Goal: Transaction & Acquisition: Purchase product/service

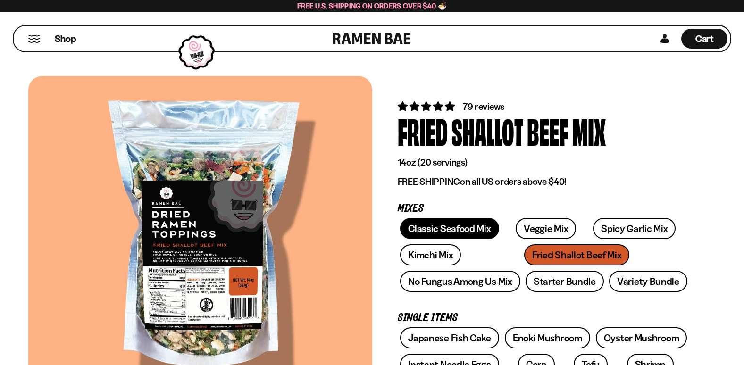
click at [450, 233] on link "Classic Seafood Mix" at bounding box center [449, 228] width 99 height 21
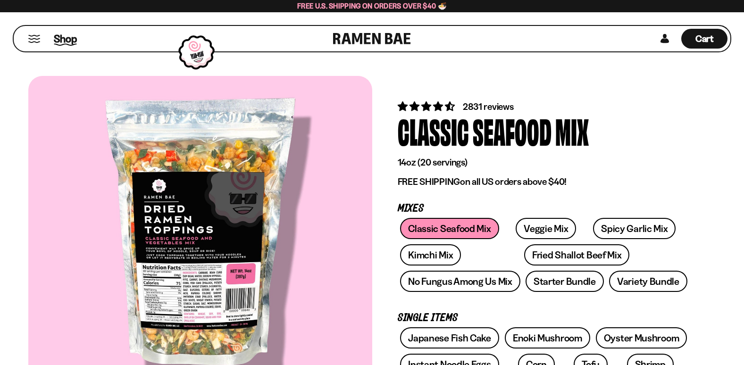
click at [63, 41] on span "Shop" at bounding box center [65, 39] width 23 height 14
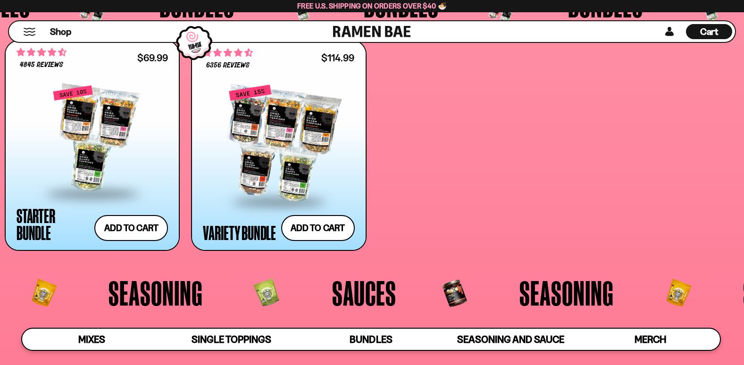
scroll to position [2075, 0]
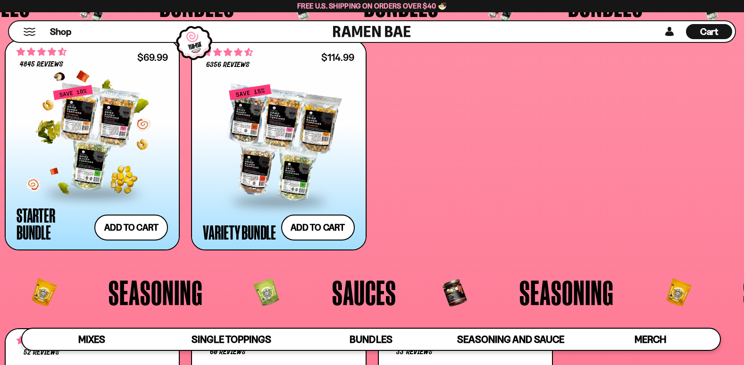
click at [79, 127] on div at bounding box center [92, 138] width 151 height 108
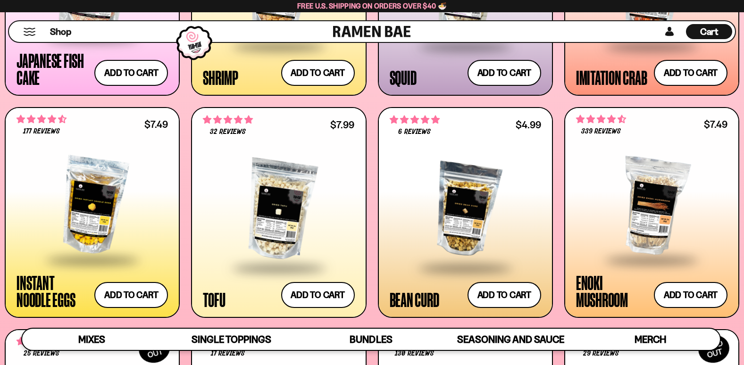
scroll to position [1085, 0]
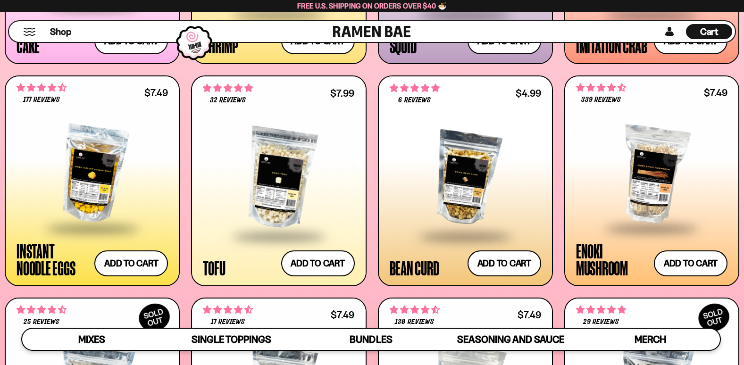
click at [77, 159] on div at bounding box center [92, 174] width 151 height 108
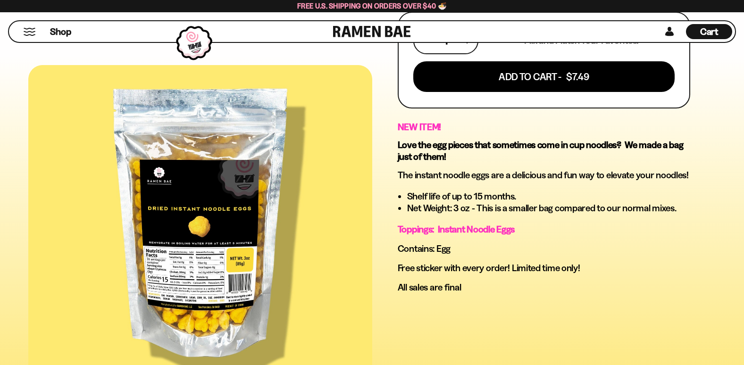
scroll to position [472, 0]
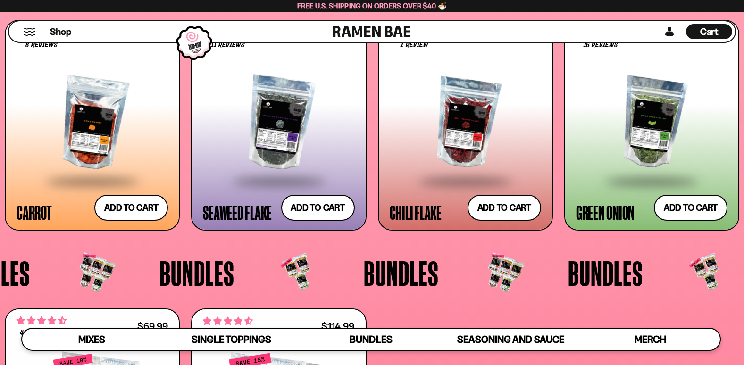
scroll to position [1792, 0]
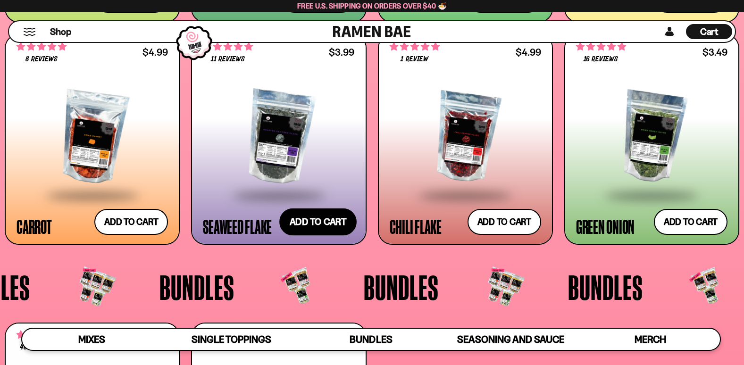
click at [331, 215] on button "Add to cart Add ― Regular price $3.99 Regular price Sale price $3.99 Unit price…" at bounding box center [317, 221] width 77 height 27
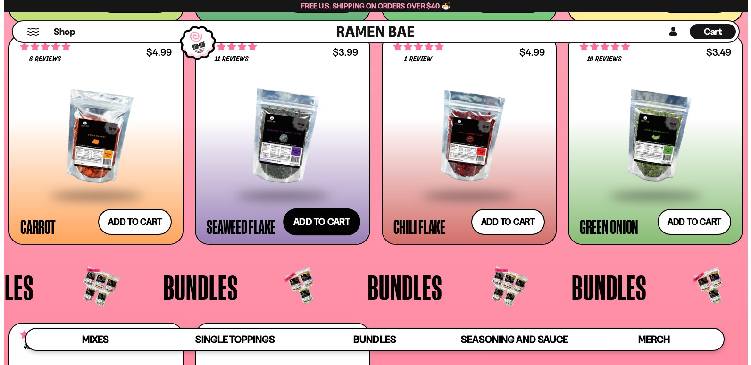
scroll to position [1804, 0]
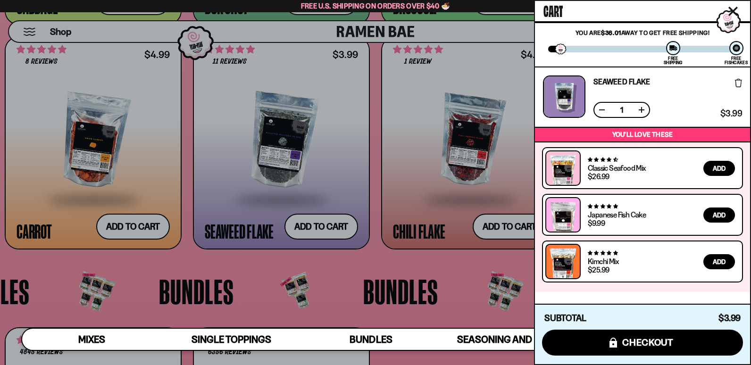
click at [735, 9] on icon "Close cart" at bounding box center [733, 11] width 8 height 8
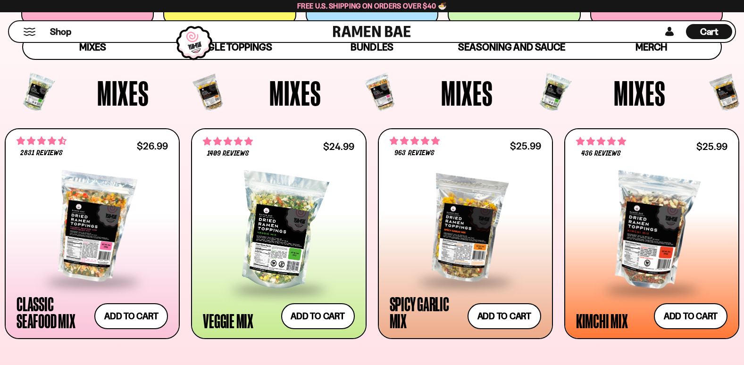
scroll to position [330, 0]
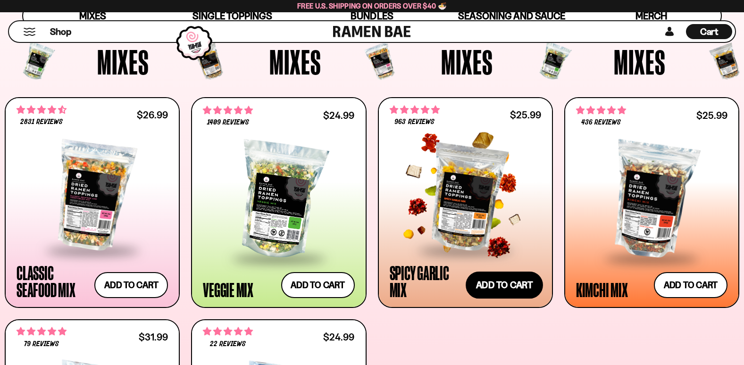
click at [515, 292] on button "Add to cart Add ― Regular price $25.99 Regular price Sale price $25.99 Unit pri…" at bounding box center [503, 285] width 77 height 27
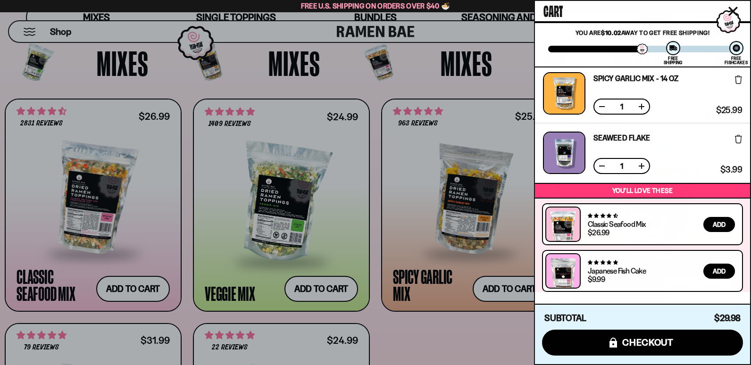
click at [733, 8] on icon "Close cart" at bounding box center [732, 11] width 9 height 9
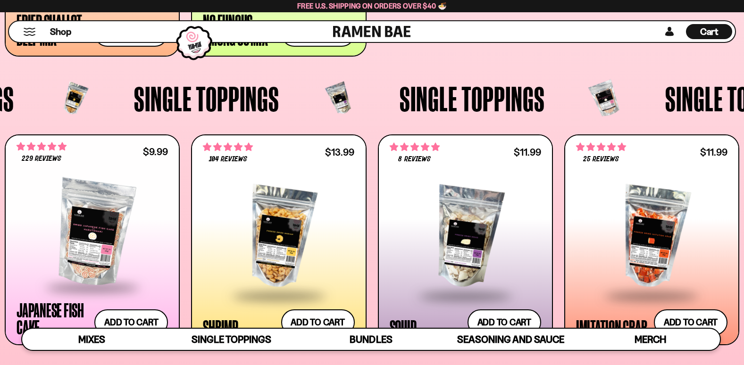
scroll to position [849, 0]
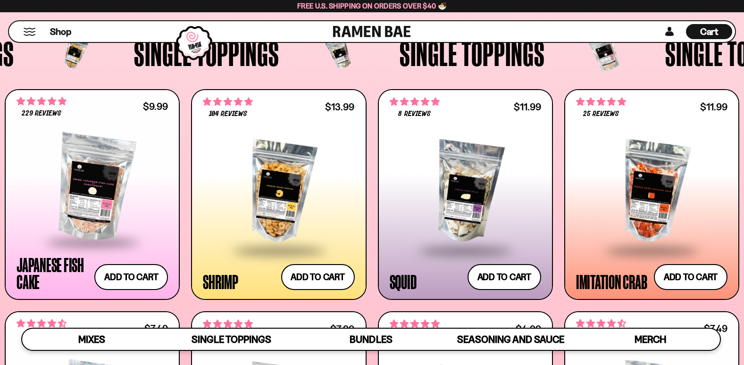
click at [710, 31] on span "Cart" at bounding box center [709, 31] width 18 height 11
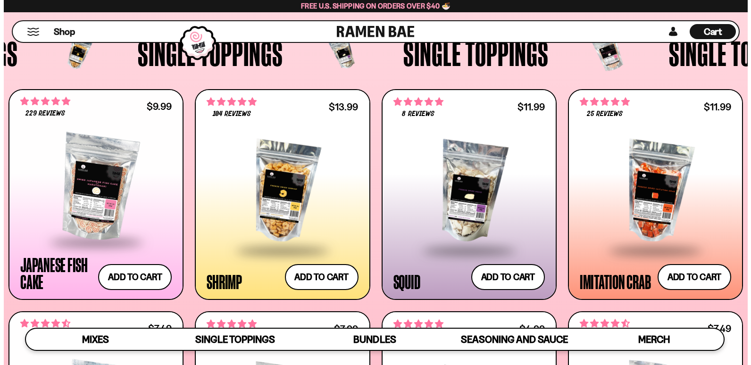
scroll to position [853, 0]
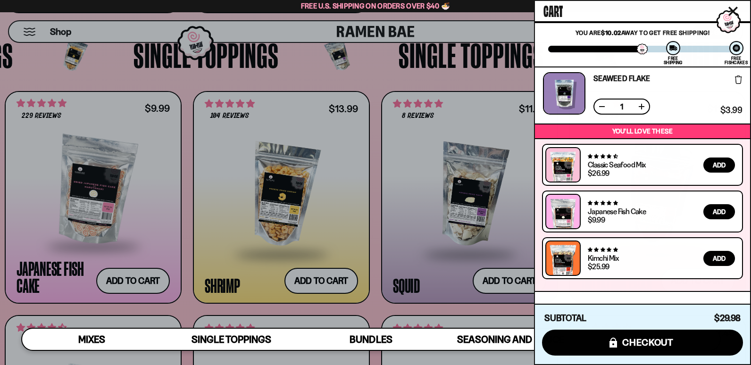
click at [718, 210] on span "Add" at bounding box center [719, 211] width 13 height 7
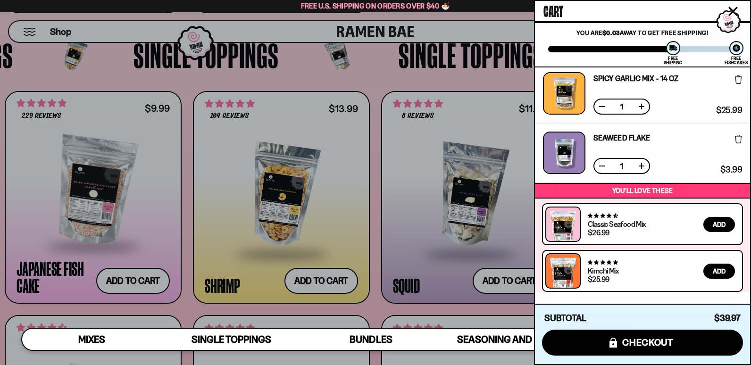
scroll to position [0, 0]
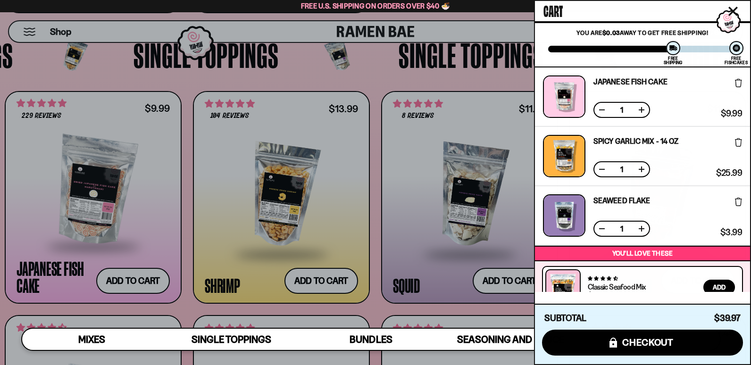
click at [729, 13] on icon "Close cart" at bounding box center [732, 11] width 9 height 9
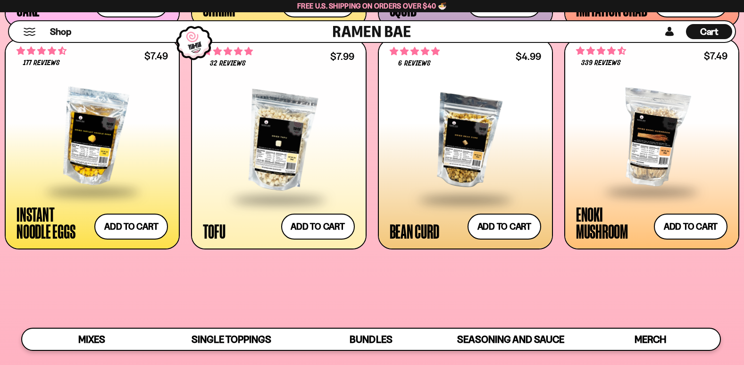
scroll to position [1132, 0]
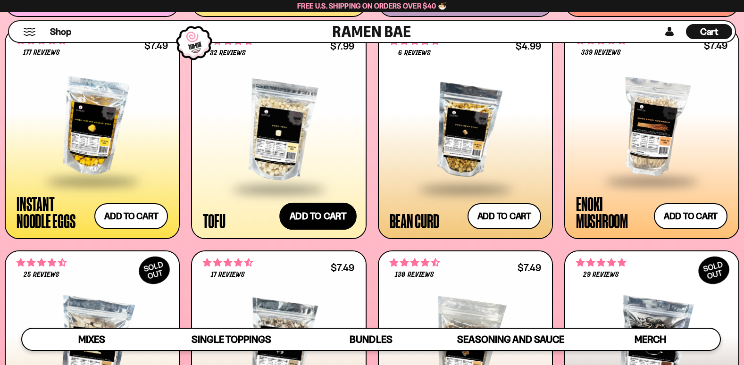
click at [315, 213] on button "Add to cart Add ― Regular price $7.99 Regular price Sale price $7.99 Unit price…" at bounding box center [317, 215] width 77 height 27
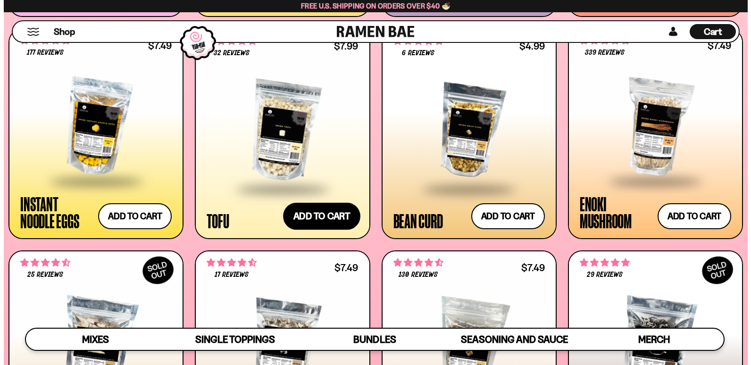
scroll to position [1137, 0]
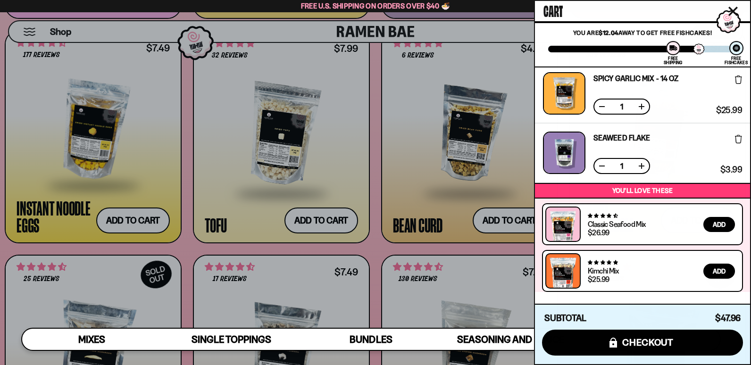
click at [733, 7] on icon "Close cart" at bounding box center [732, 11] width 9 height 9
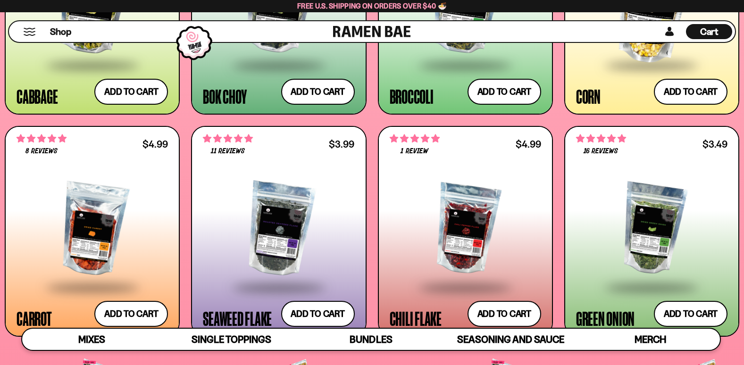
scroll to position [1650, 0]
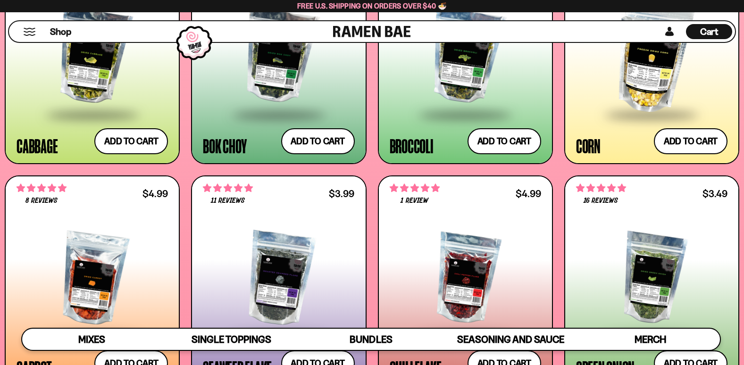
click at [712, 36] on span "Cart" at bounding box center [709, 31] width 18 height 11
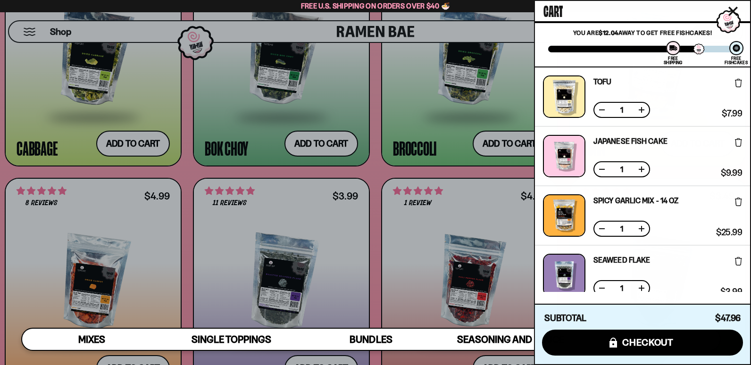
scroll to position [182, 0]
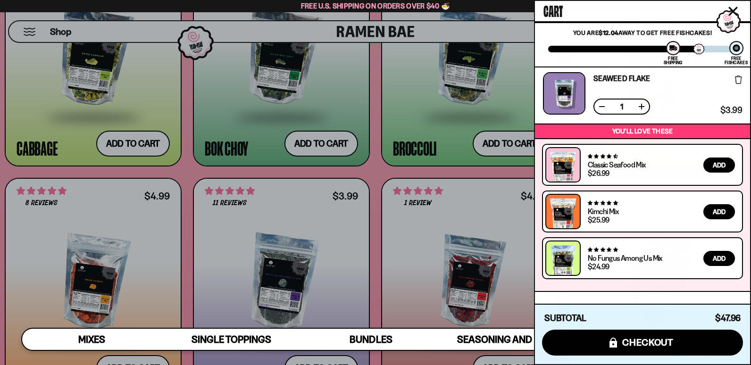
click at [729, 11] on icon "Close cart" at bounding box center [732, 11] width 9 height 9
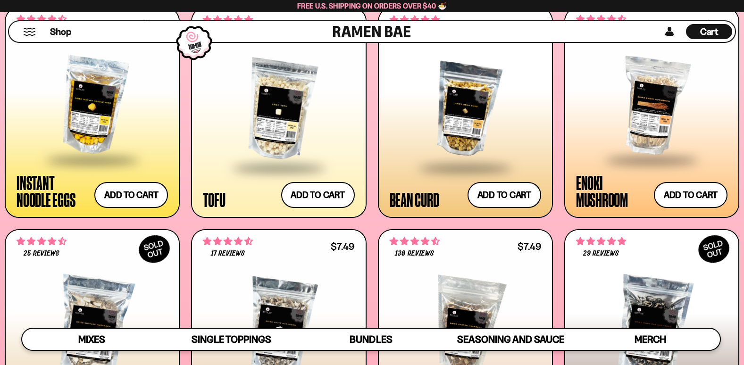
scroll to position [1132, 0]
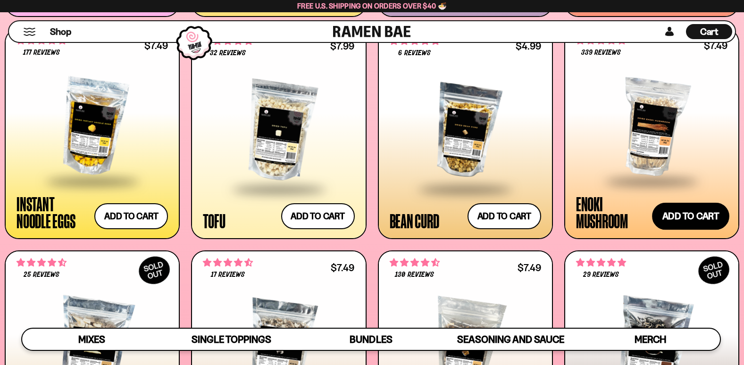
click at [693, 215] on button "Add to cart Add ― Regular price $7.49 Regular price Sale price $7.49 Unit price…" at bounding box center [690, 215] width 77 height 27
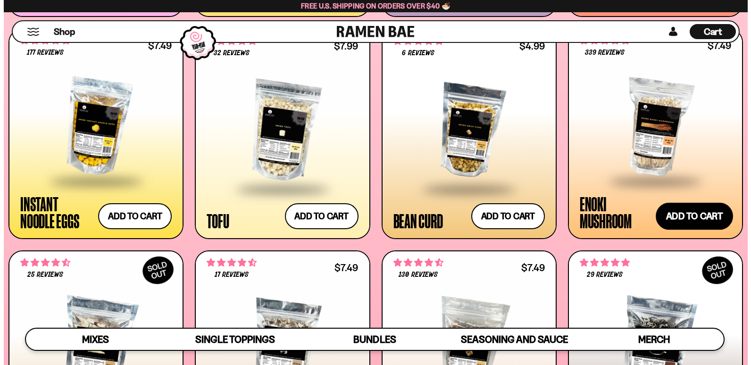
scroll to position [1137, 0]
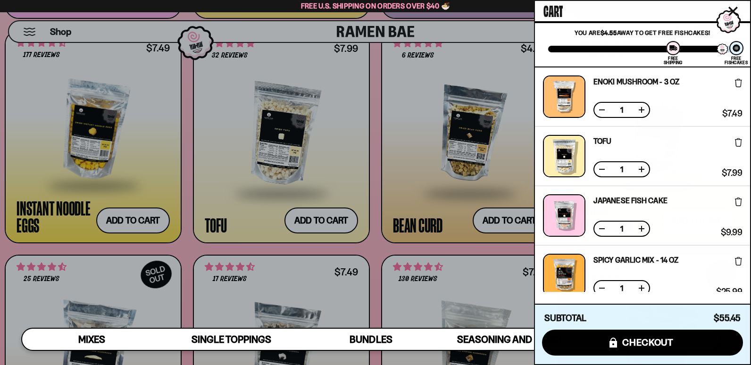
click at [735, 9] on icon "Close cart" at bounding box center [733, 11] width 8 height 8
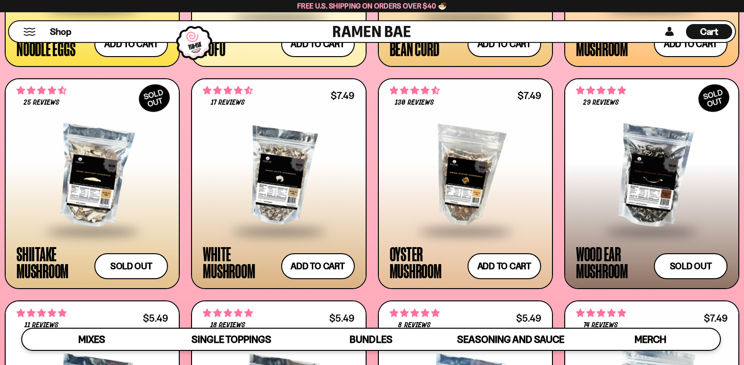
scroll to position [1320, 0]
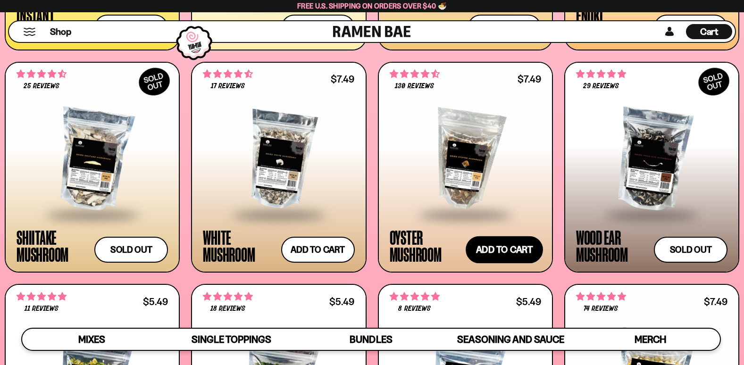
click at [482, 248] on button "Add to cart Add ― Regular price $7.49 Regular price Sale price $7.49 Unit price…" at bounding box center [503, 249] width 77 height 27
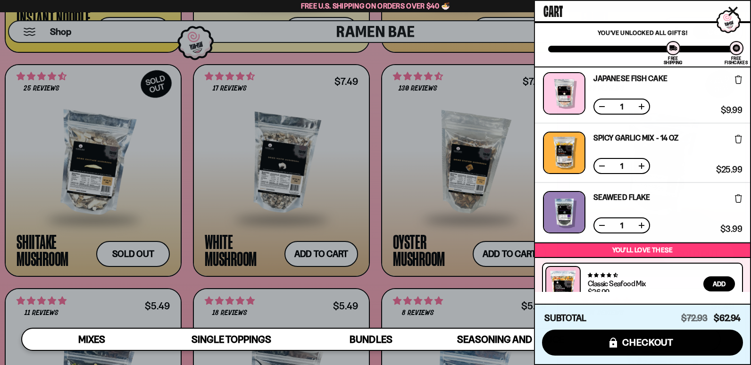
scroll to position [360, 0]
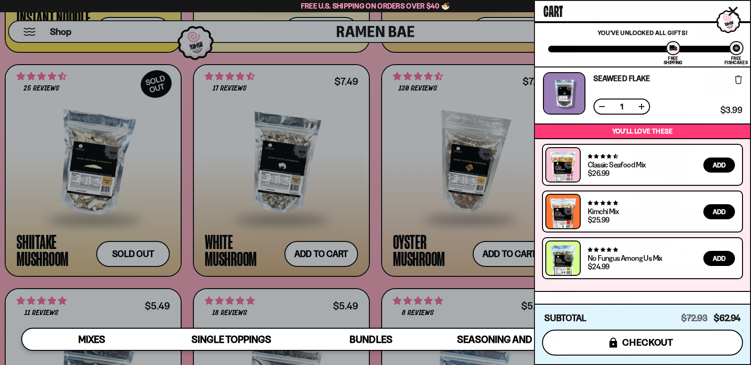
click at [656, 346] on span "checkout" at bounding box center [647, 342] width 51 height 10
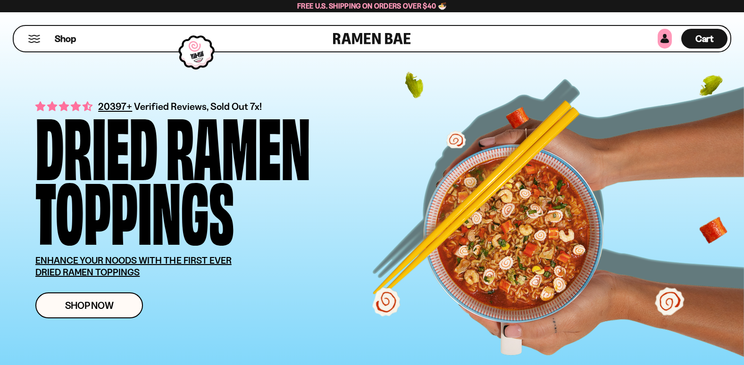
click at [668, 41] on link at bounding box center [664, 39] width 14 height 20
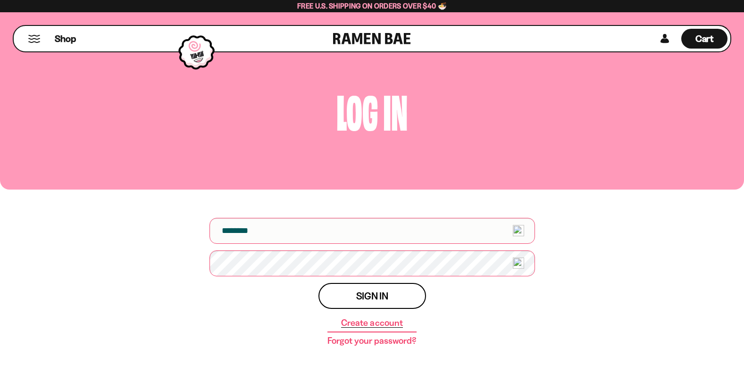
click at [365, 320] on link "Create account" at bounding box center [371, 322] width 61 height 9
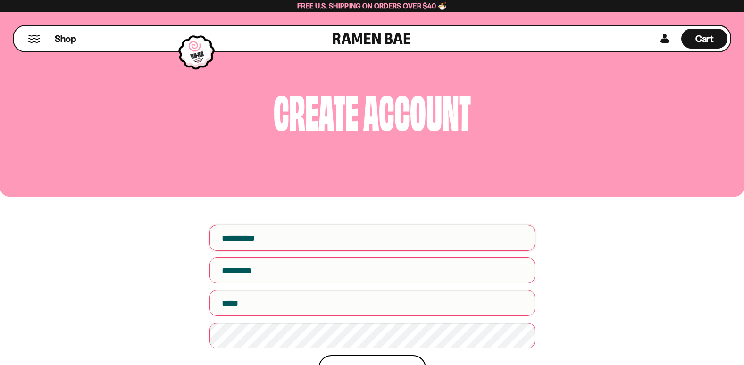
click at [235, 242] on input "First name" at bounding box center [371, 238] width 325 height 26
click at [252, 231] on input "First name" at bounding box center [371, 238] width 325 height 26
type input "*****"
type input "**********"
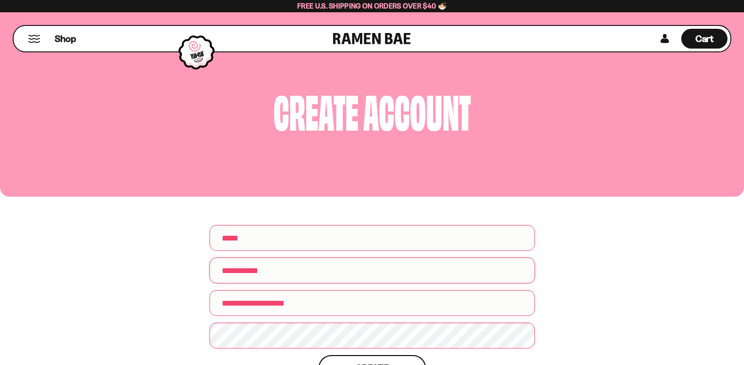
drag, startPoint x: 216, startPoint y: 266, endPoint x: 226, endPoint y: 265, distance: 10.5
click at [226, 265] on input "**********" at bounding box center [371, 270] width 325 height 26
click at [328, 300] on input "**********" at bounding box center [371, 303] width 325 height 26
click at [219, 270] on input "*********" at bounding box center [371, 270] width 325 height 26
type input "*********"
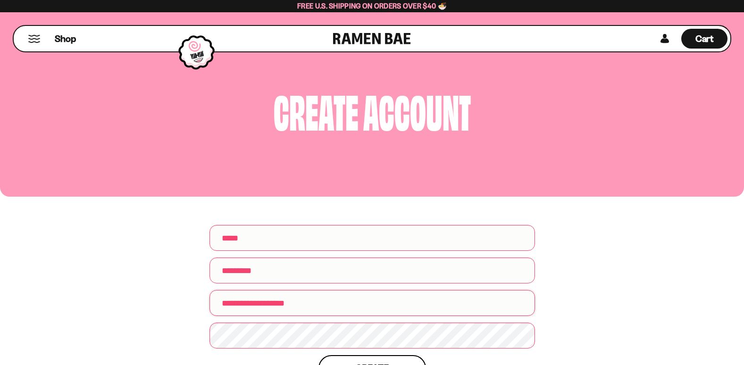
drag, startPoint x: 214, startPoint y: 304, endPoint x: 467, endPoint y: 352, distance: 257.7
click at [472, 352] on form "**********" at bounding box center [371, 316] width 325 height 182
type input "**********"
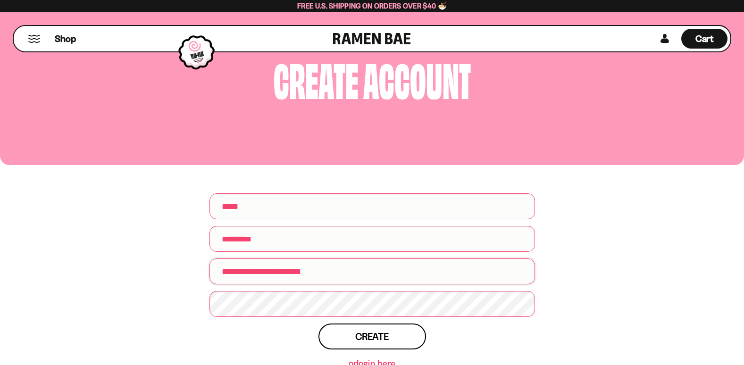
scroll to position [47, 0]
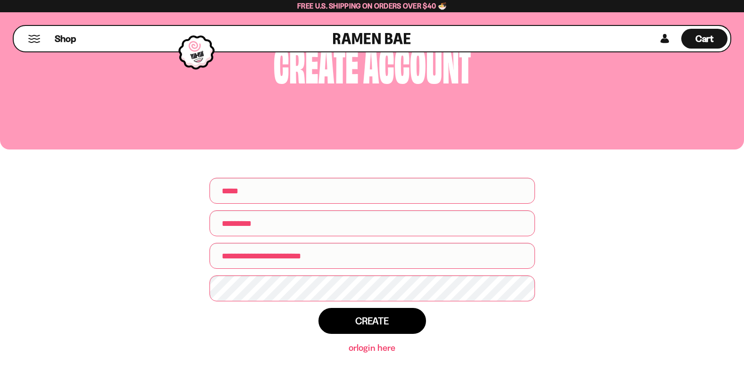
click at [380, 321] on span "Create" at bounding box center [371, 321] width 33 height 10
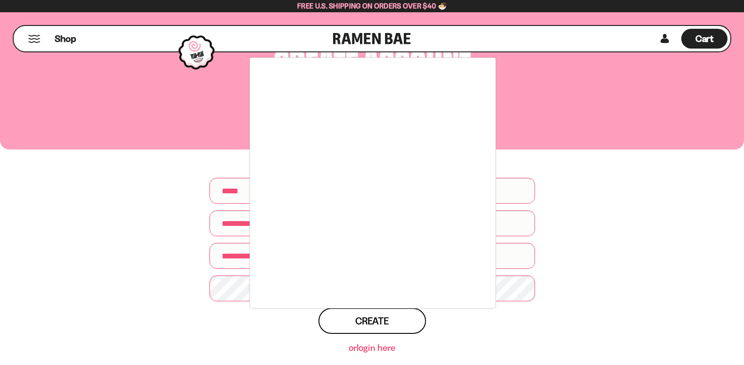
click at [378, 315] on div at bounding box center [372, 182] width 744 height 365
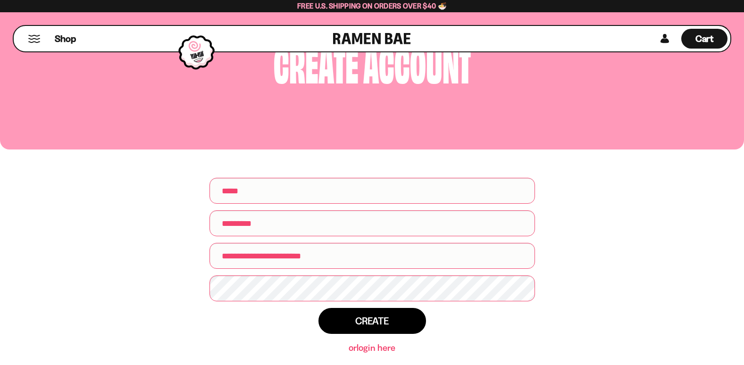
click at [382, 320] on span "Create" at bounding box center [371, 321] width 33 height 10
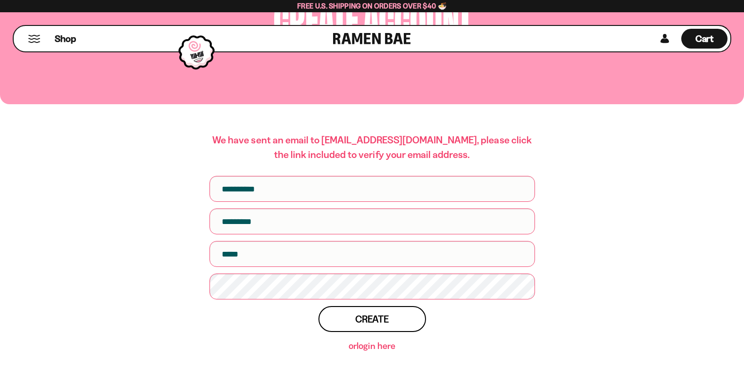
scroll to position [94, 0]
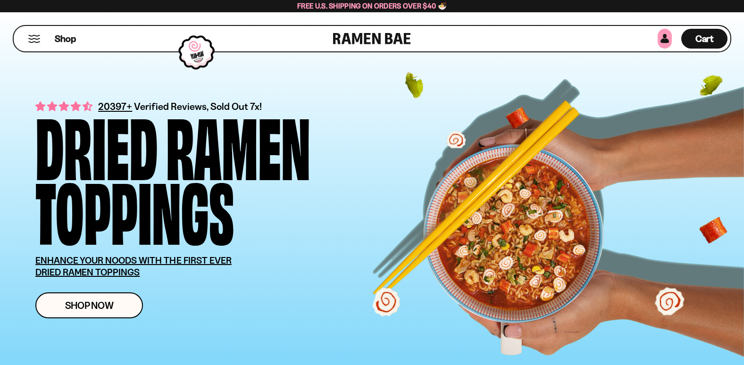
click at [665, 42] on link at bounding box center [664, 39] width 14 height 20
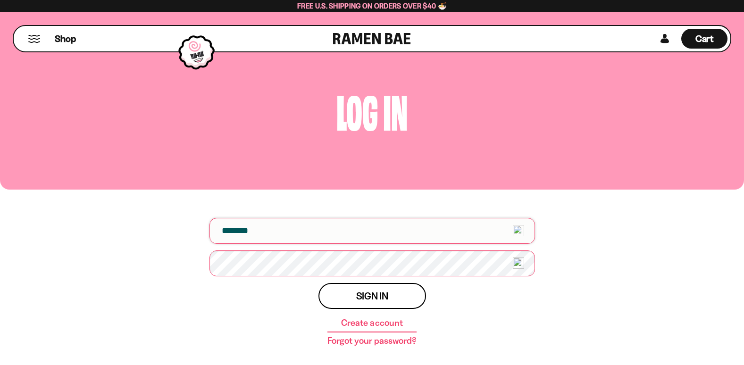
click at [265, 232] on input "email" at bounding box center [371, 231] width 325 height 26
type input "**********"
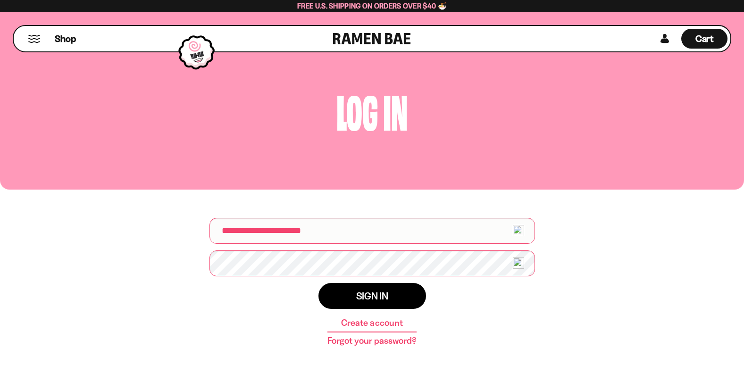
click at [387, 295] on span "Sign in" at bounding box center [372, 296] width 32 height 10
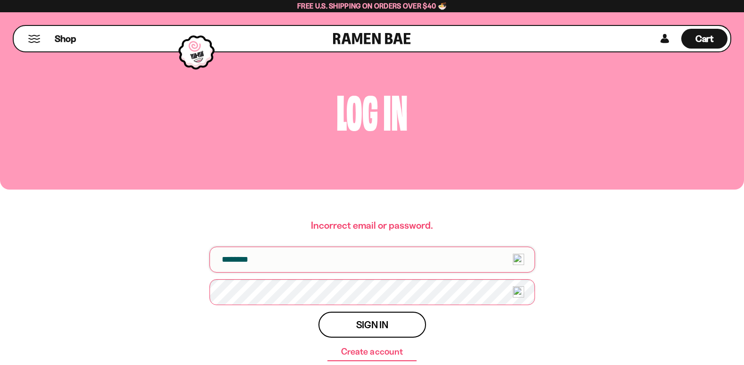
click at [260, 260] on input "email" at bounding box center [371, 260] width 325 height 26
type input "**********"
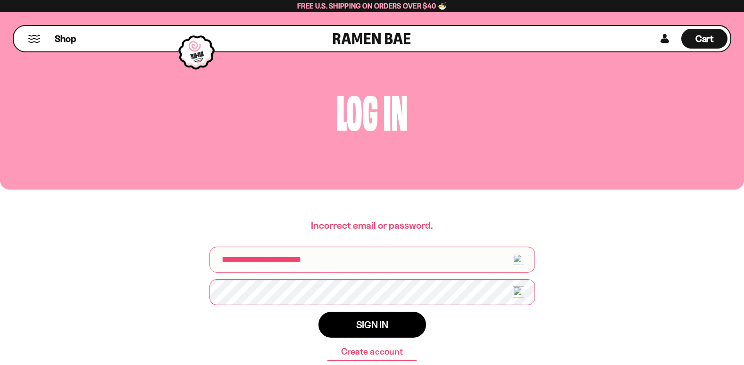
click at [373, 333] on button "Sign in" at bounding box center [372, 325] width 108 height 26
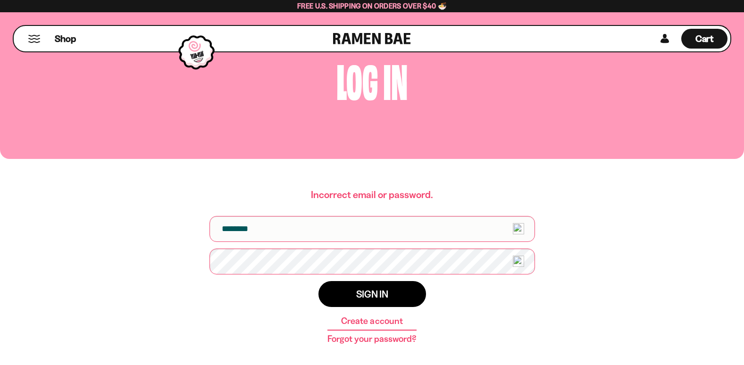
scroll to position [94, 0]
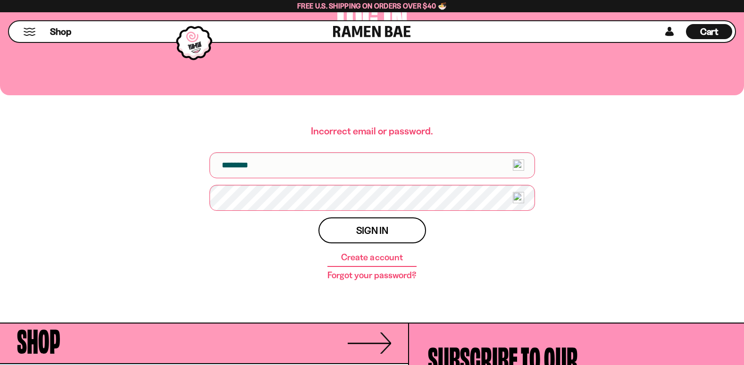
click at [400, 276] on link "Forgot your password?" at bounding box center [371, 275] width 89 height 9
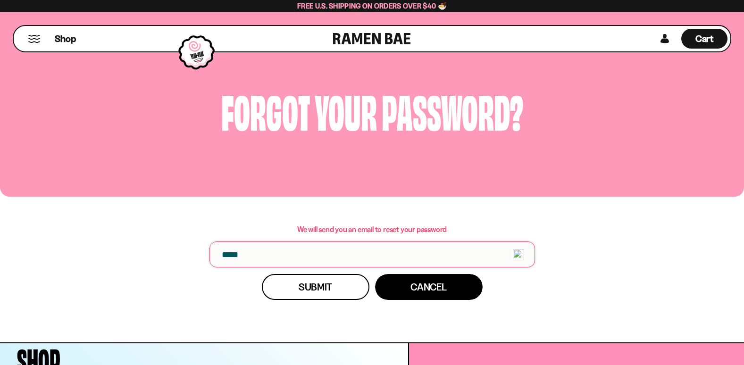
click at [324, 257] on input "email" at bounding box center [371, 254] width 325 height 26
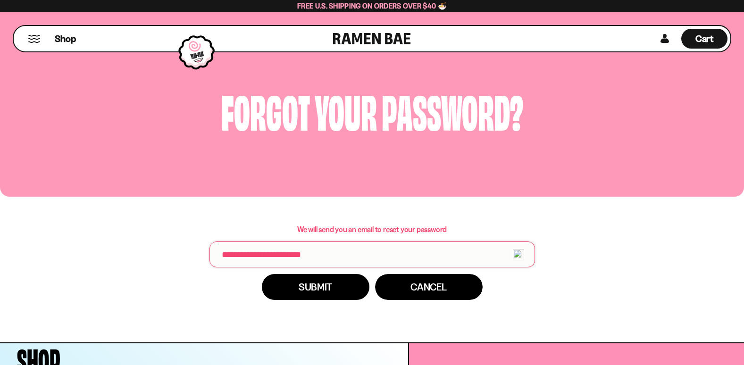
type input "**********"
click at [309, 292] on span "Submit" at bounding box center [314, 287] width 33 height 10
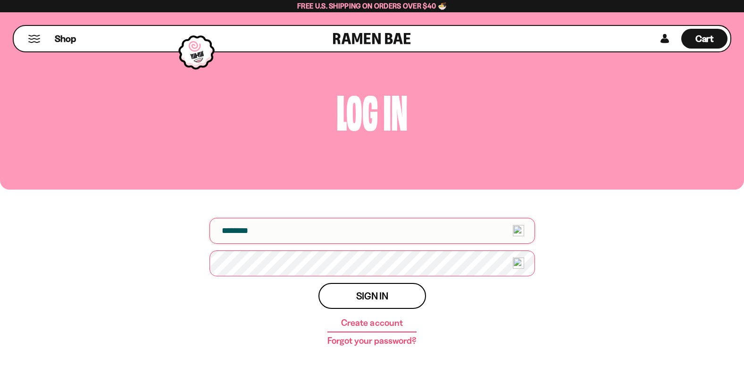
click at [252, 222] on input "email" at bounding box center [371, 231] width 325 height 26
type input "**********"
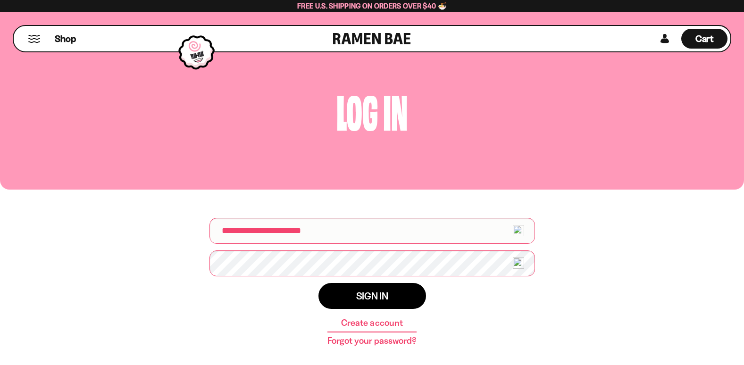
click at [372, 295] on span "Sign in" at bounding box center [372, 296] width 32 height 10
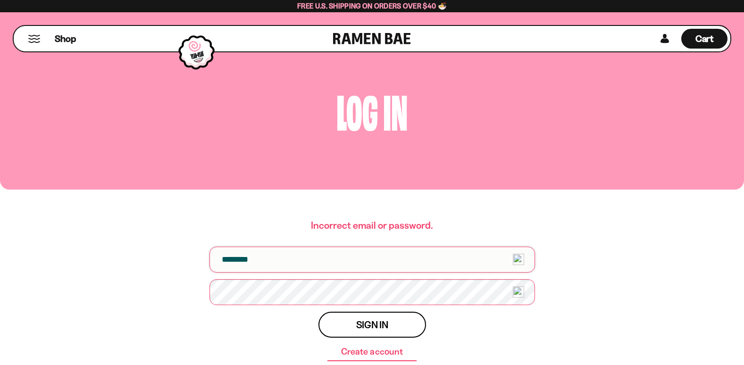
click at [235, 257] on input "email" at bounding box center [371, 260] width 325 height 26
drag, startPoint x: 220, startPoint y: 258, endPoint x: 752, endPoint y: 309, distance: 534.9
click at [743, 309] on html "5 Account - The Ramen Bae Skip to content Shop About Us FAQ Contact Us Account" at bounding box center [372, 363] width 744 height 726
type input "**********"
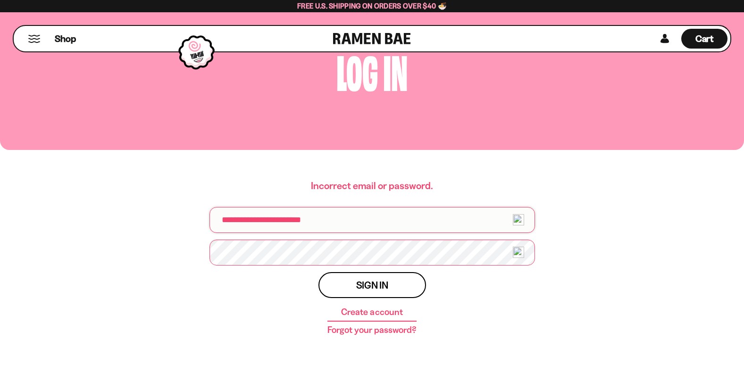
scroll to position [141, 0]
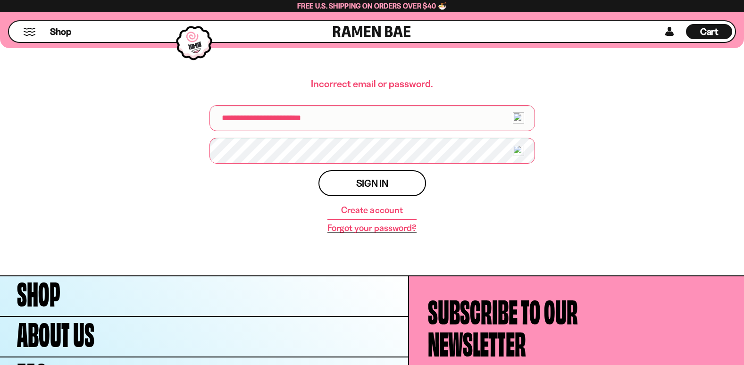
click at [374, 229] on link "Forgot your password?" at bounding box center [371, 228] width 89 height 9
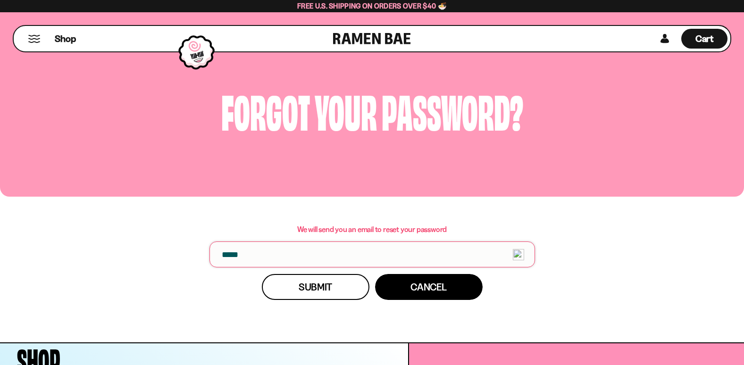
drag, startPoint x: 245, startPoint y: 245, endPoint x: 244, endPoint y: 251, distance: 6.2
click at [244, 251] on input "email" at bounding box center [371, 254] width 325 height 26
click at [244, 253] on input "email" at bounding box center [371, 254] width 325 height 26
click at [238, 254] on input "email" at bounding box center [371, 254] width 325 height 26
click at [231, 252] on input "***" at bounding box center [371, 254] width 325 height 26
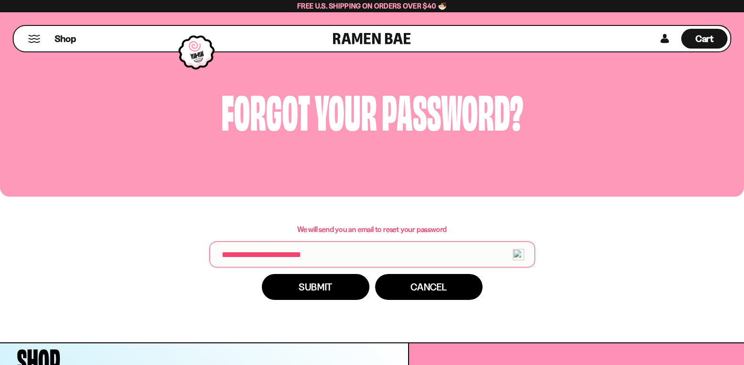
type input "**********"
drag, startPoint x: 286, startPoint y: 286, endPoint x: 279, endPoint y: 281, distance: 8.1
click at [284, 284] on button "Submit" at bounding box center [316, 287] width 108 height 26
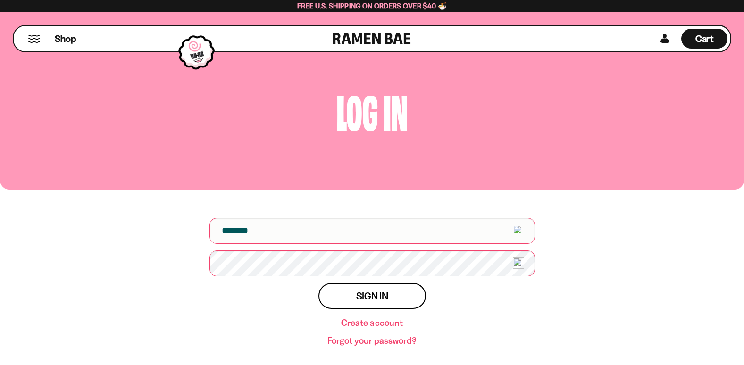
click at [411, 340] on link "Forgot your password?" at bounding box center [371, 340] width 89 height 9
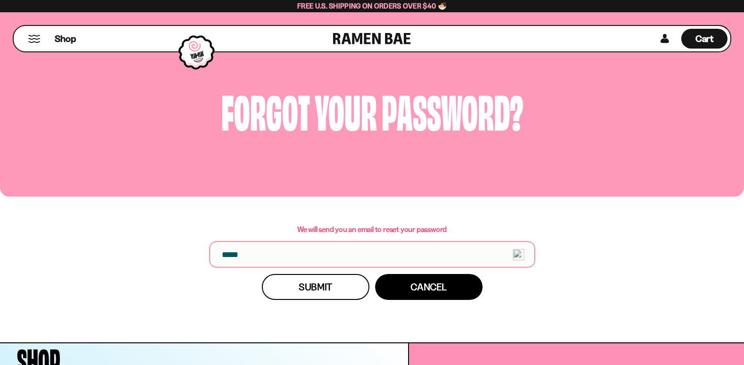
click at [238, 255] on input "email" at bounding box center [371, 254] width 325 height 26
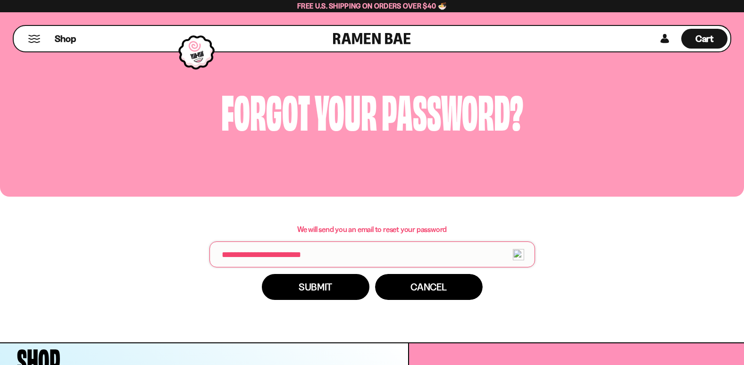
type input "**********"
click at [325, 286] on span "Submit" at bounding box center [314, 287] width 33 height 10
